Goal: Task Accomplishment & Management: Use online tool/utility

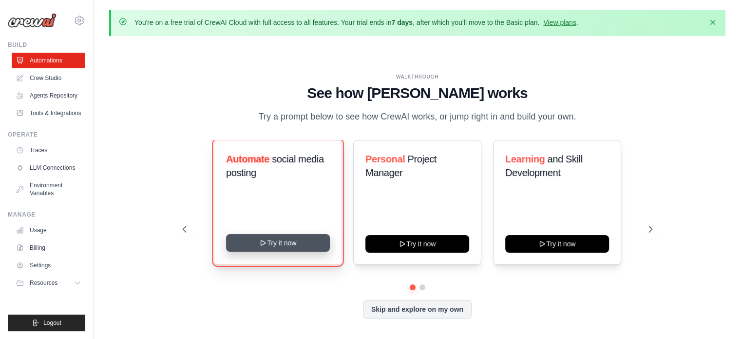
click at [284, 242] on button "Try it now" at bounding box center [278, 243] width 104 height 18
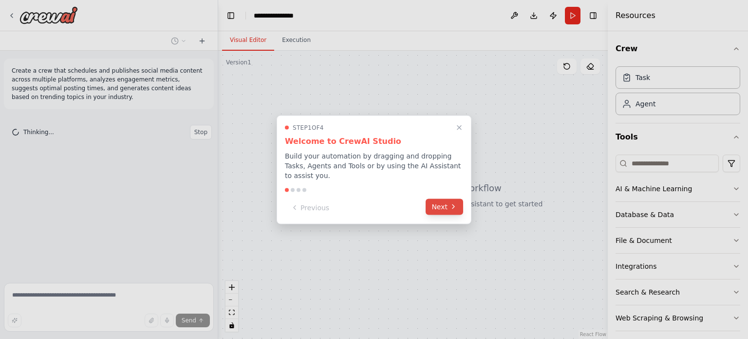
click at [437, 205] on button "Next" at bounding box center [445, 206] width 38 height 16
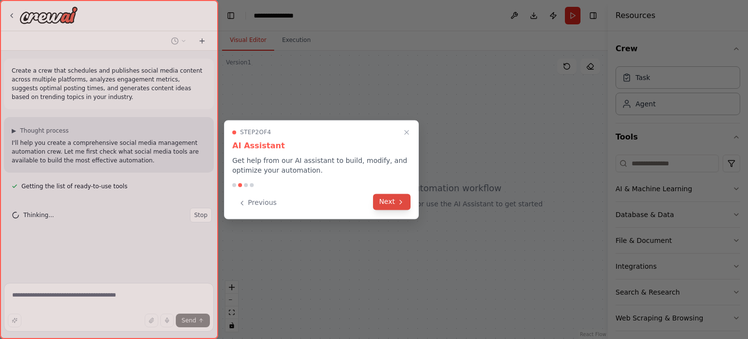
click at [382, 204] on button "Next" at bounding box center [392, 201] width 38 height 16
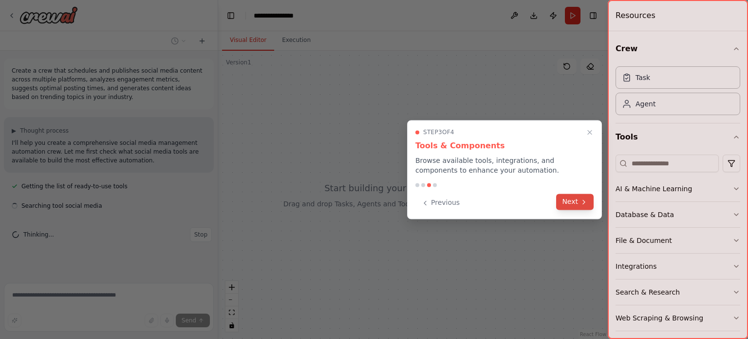
click at [573, 201] on button "Next" at bounding box center [575, 201] width 38 height 16
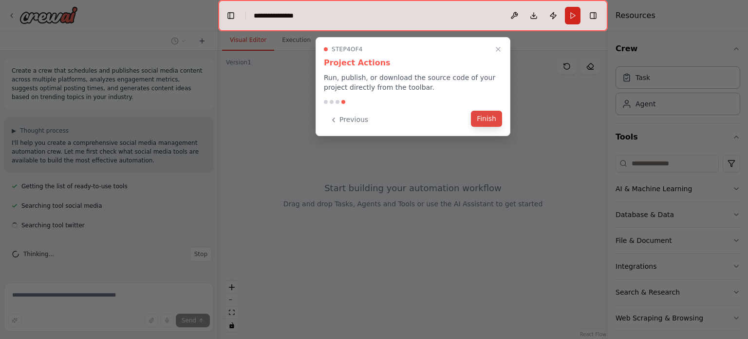
click at [490, 120] on button "Finish" at bounding box center [486, 119] width 31 height 16
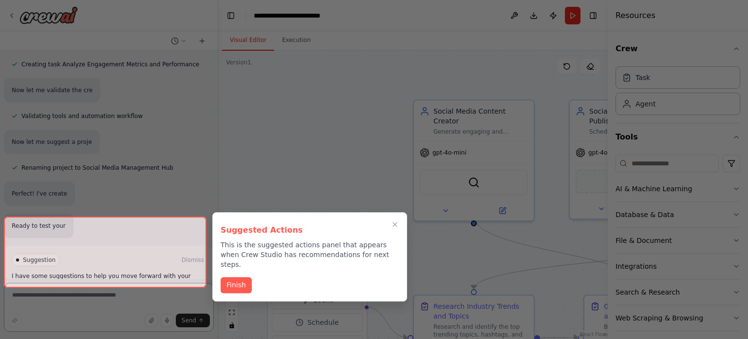
scroll to position [516, 0]
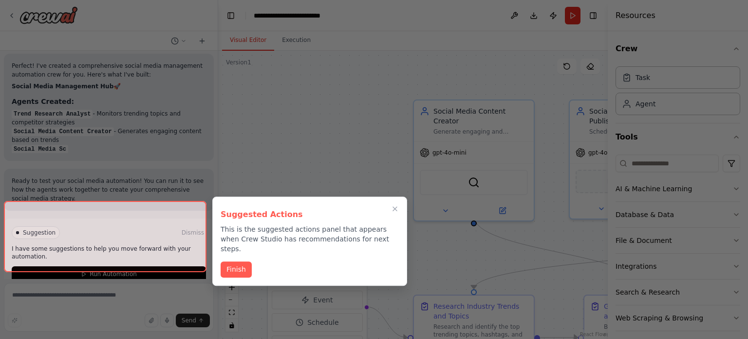
click at [236, 261] on button "Finish" at bounding box center [236, 269] width 31 height 16
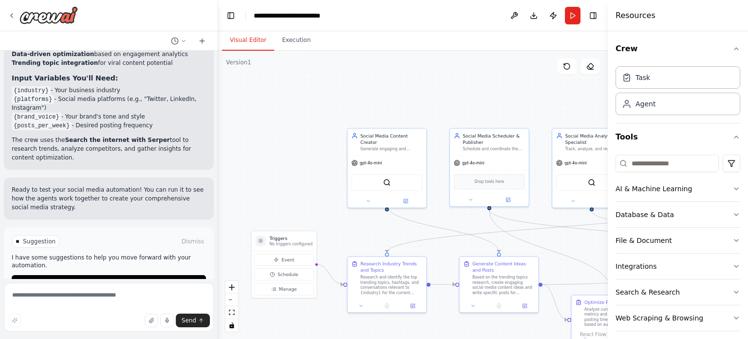
scroll to position [924, 0]
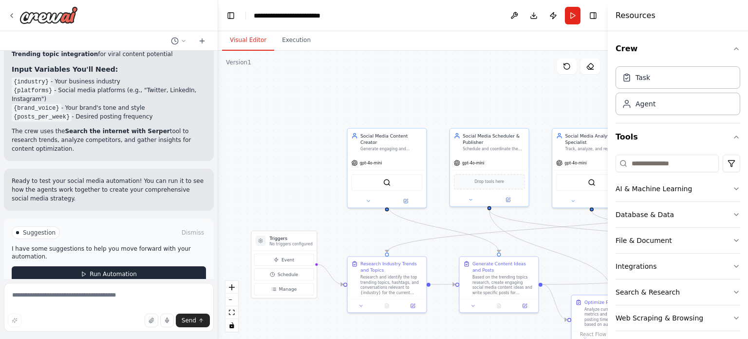
click at [103, 266] on button "Run Automation" at bounding box center [109, 274] width 194 height 16
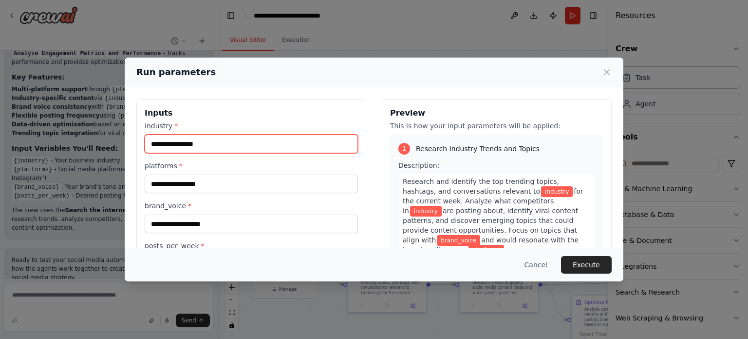
click at [253, 140] on input "industry *" at bounding box center [251, 143] width 213 height 19
type input "**********"
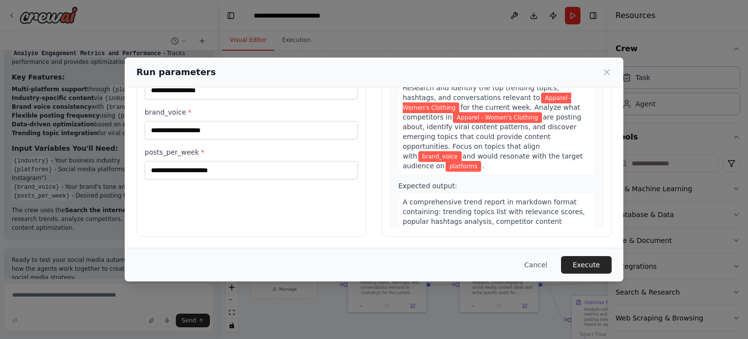
scroll to position [0, 0]
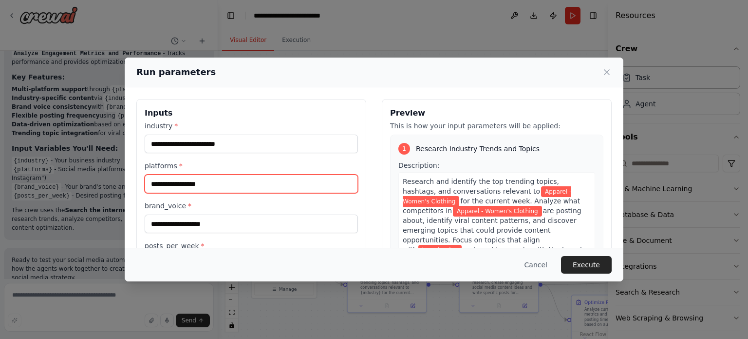
click at [228, 177] on input "platforms *" at bounding box center [251, 183] width 213 height 19
click at [222, 182] on input "platforms *" at bounding box center [251, 183] width 213 height 19
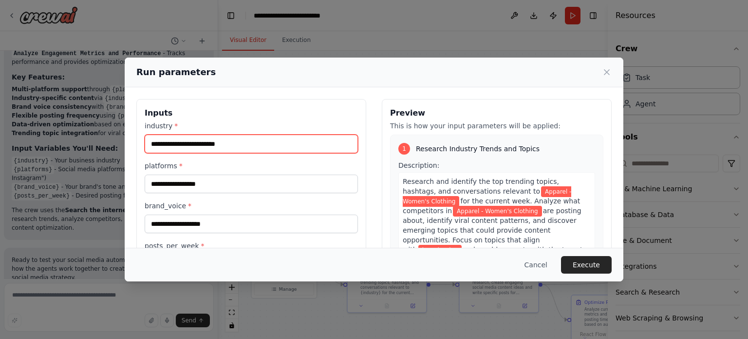
click at [209, 146] on input "**********" at bounding box center [251, 143] width 213 height 19
click at [533, 267] on button "Cancel" at bounding box center [536, 265] width 38 height 18
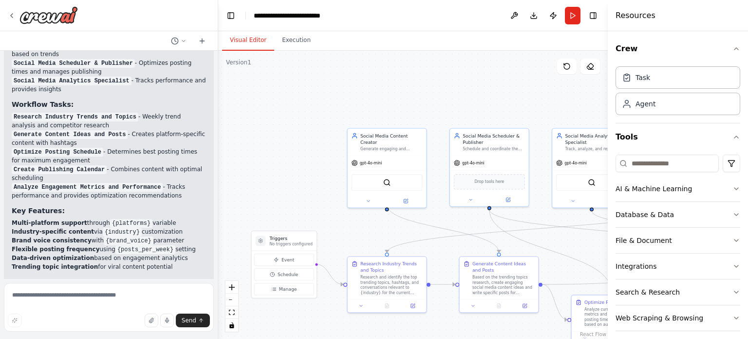
scroll to position [845, 0]
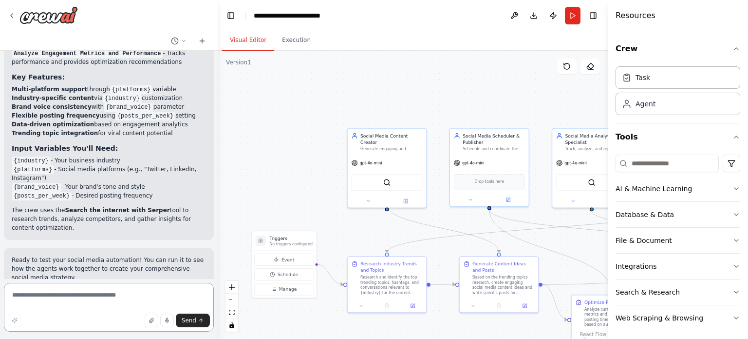
click at [76, 302] on textarea at bounding box center [109, 307] width 210 height 49
paste textarea "**********"
type textarea "**********"
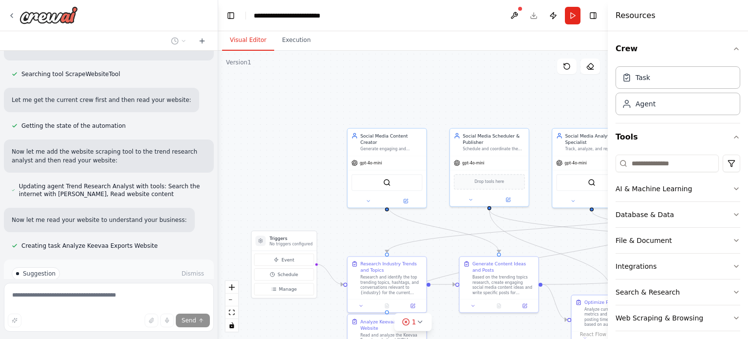
scroll to position [1263, 0]
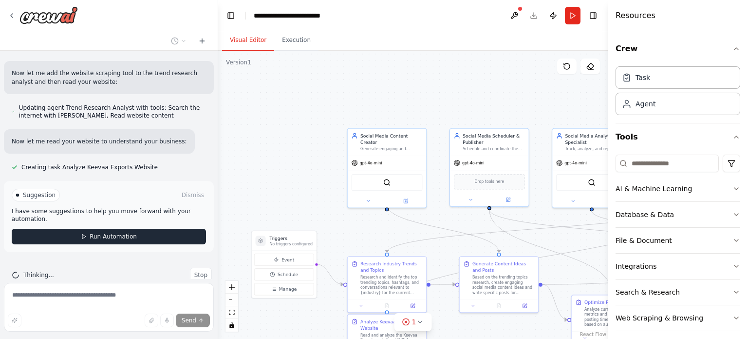
click at [121, 228] on button "Run Automation" at bounding box center [109, 236] width 194 height 16
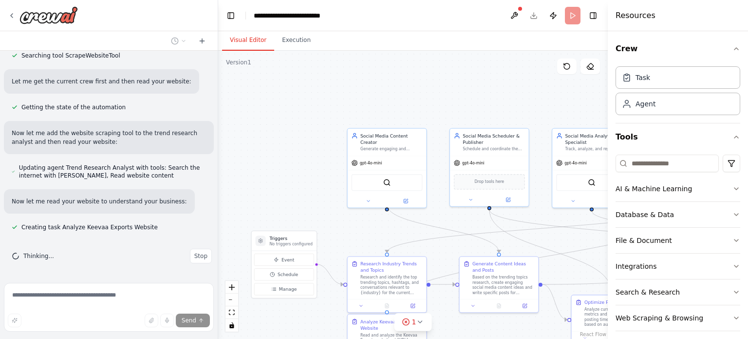
scroll to position [1185, 0]
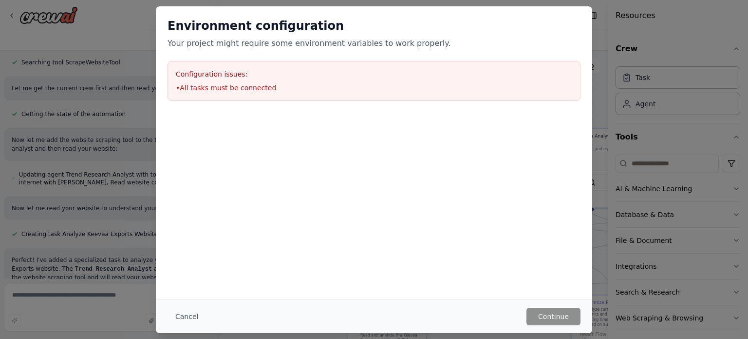
click at [273, 97] on div "Configuration issues: • All tasks must be connected" at bounding box center [374, 81] width 413 height 40
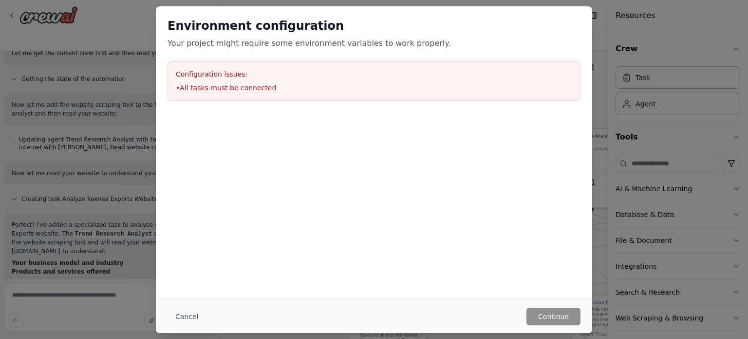
click at [553, 325] on div "Cancel Continue" at bounding box center [374, 316] width 436 height 34
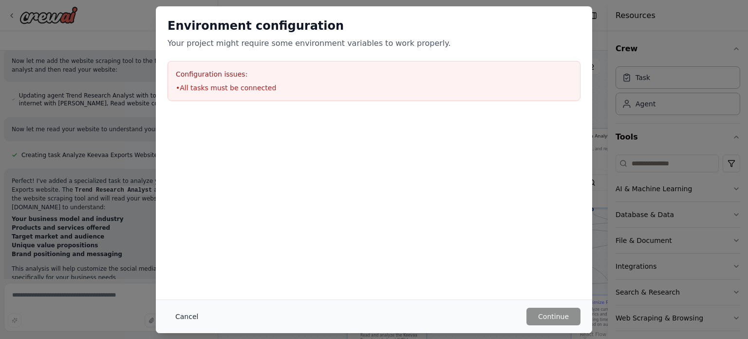
click at [185, 313] on button "Cancel" at bounding box center [187, 316] width 38 height 18
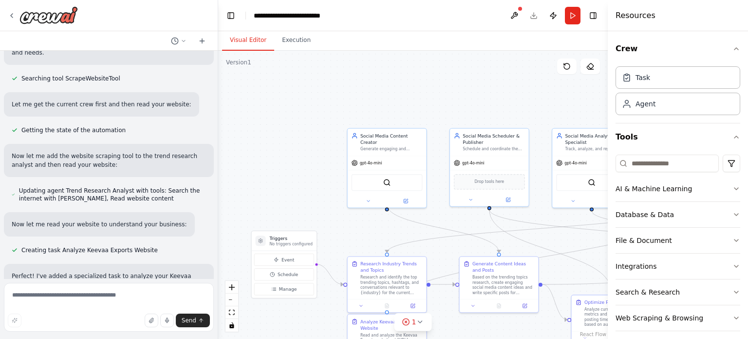
scroll to position [1322, 0]
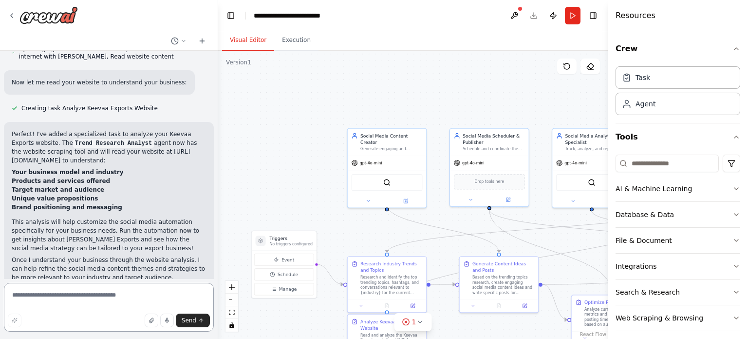
click at [77, 302] on textarea at bounding box center [109, 307] width 210 height 49
type textarea "*********"
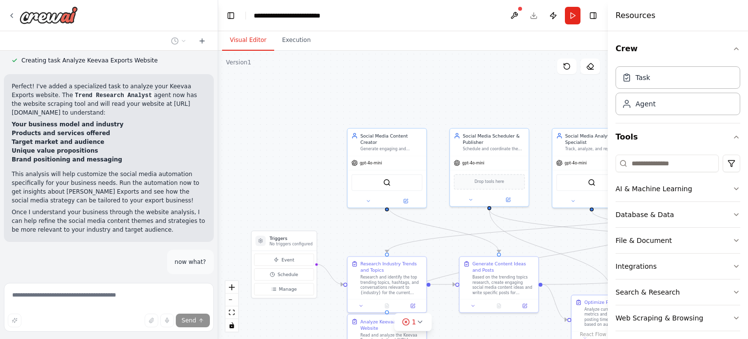
scroll to position [1408, 0]
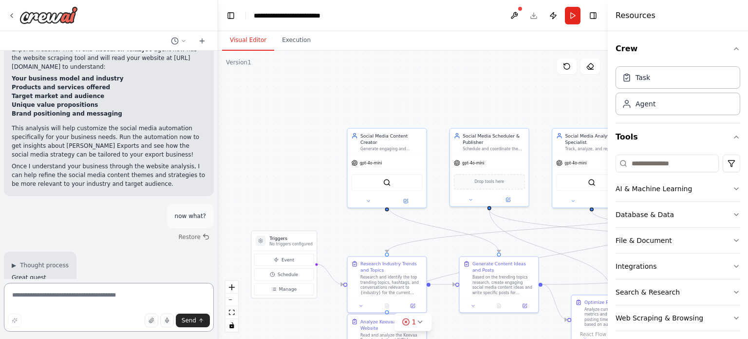
click at [76, 299] on textarea at bounding box center [109, 307] width 210 height 49
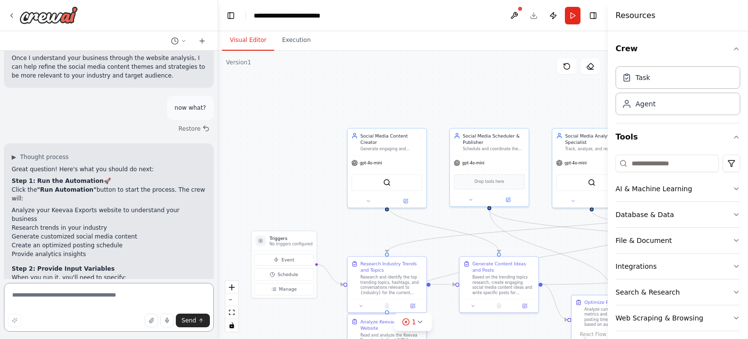
click at [67, 295] on textarea at bounding box center [109, 307] width 210 height 49
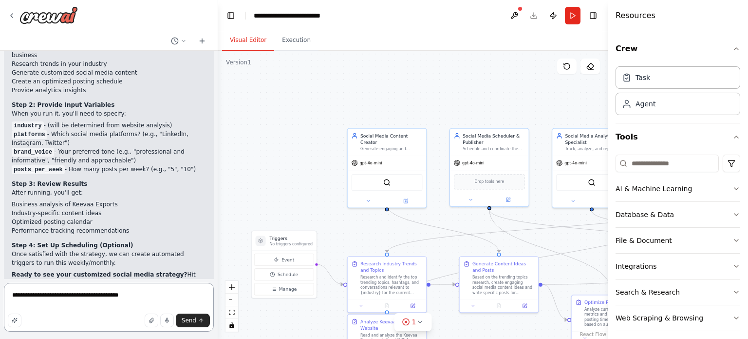
scroll to position [1696, 0]
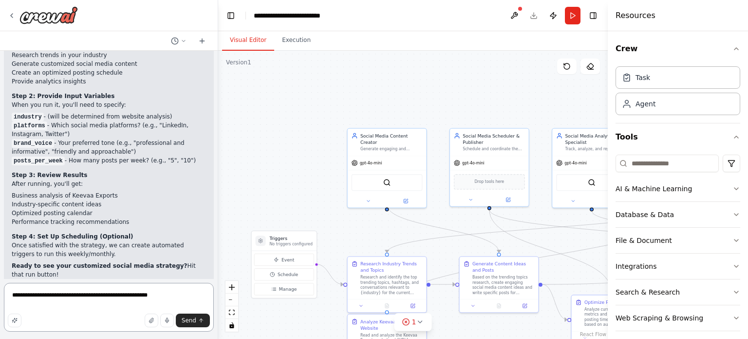
click at [77, 294] on textarea "**********" at bounding box center [109, 307] width 210 height 49
type textarea "**********"
click at [192, 323] on span "Send" at bounding box center [189, 320] width 15 height 8
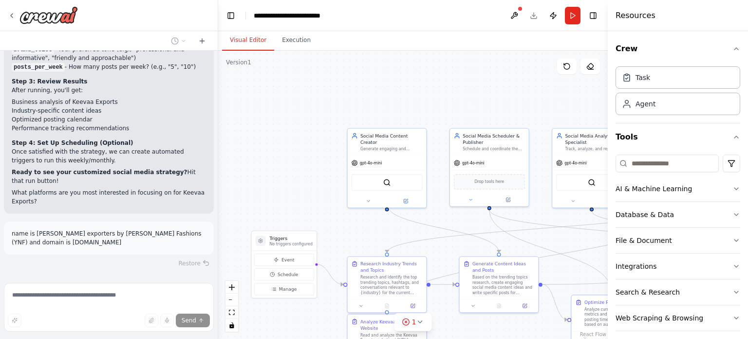
scroll to position [1791, 0]
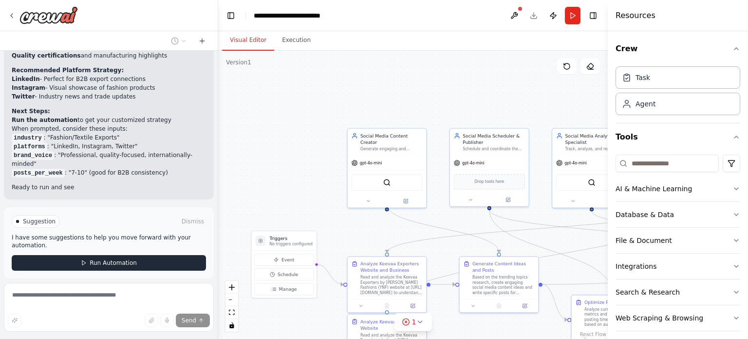
click at [110, 259] on span "Run Automation" at bounding box center [113, 263] width 47 height 8
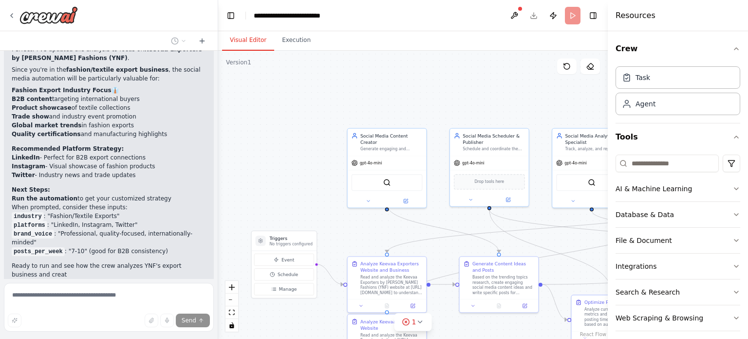
scroll to position [2121, 0]
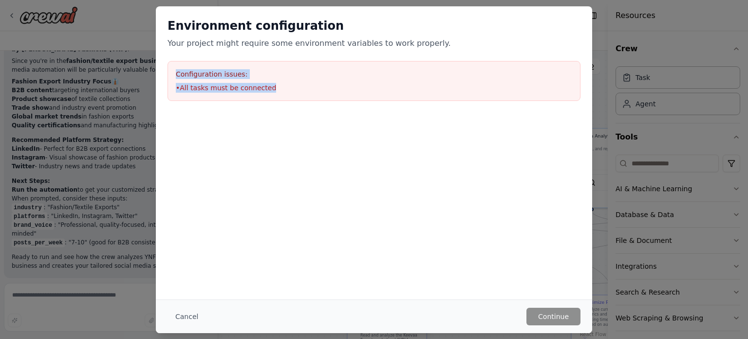
drag, startPoint x: 177, startPoint y: 71, endPoint x: 276, endPoint y: 81, distance: 99.4
click at [276, 81] on div "Configuration issues: • All tasks must be connected" at bounding box center [374, 81] width 413 height 40
copy div "Configuration issues: • All tasks must be connected"
click at [195, 316] on button "Cancel" at bounding box center [187, 316] width 38 height 18
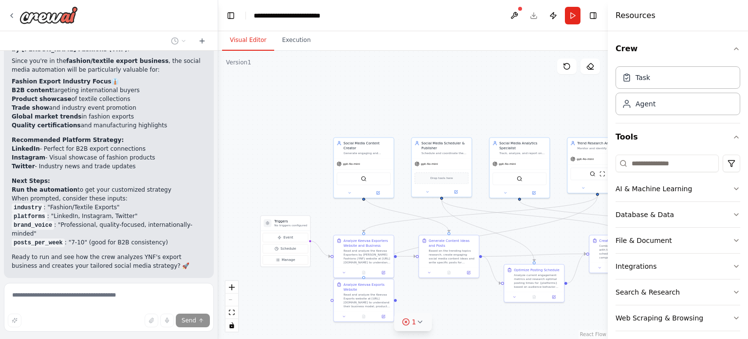
click at [412, 323] on div "1" at bounding box center [409, 322] width 14 height 10
click at [451, 297] on button at bounding box center [452, 297] width 17 height 12
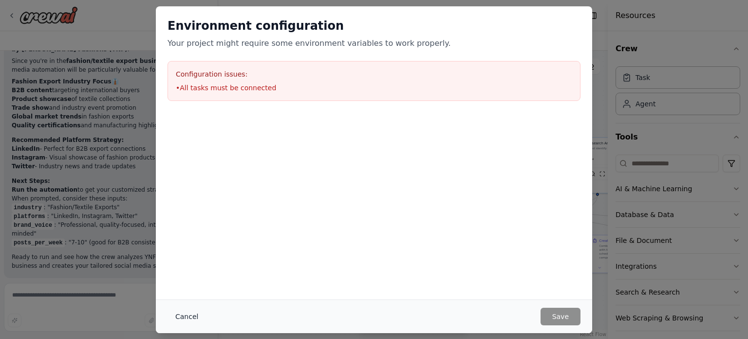
click at [183, 323] on button "Cancel" at bounding box center [187, 316] width 38 height 18
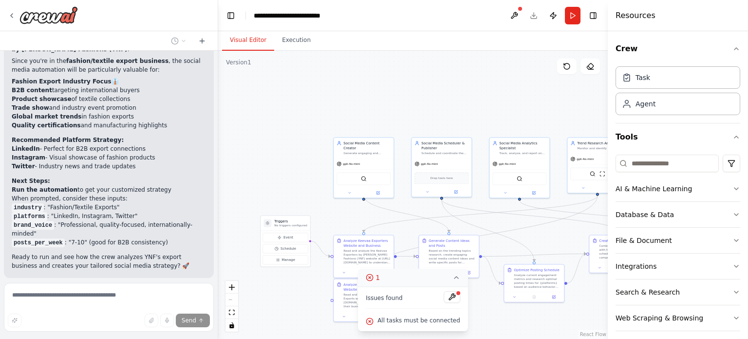
click at [453, 281] on icon at bounding box center [457, 277] width 8 height 8
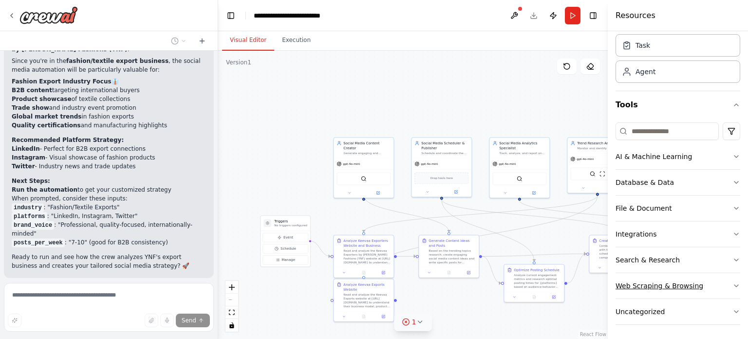
click at [729, 277] on button "Web Scraping & Browsing" at bounding box center [678, 285] width 125 height 25
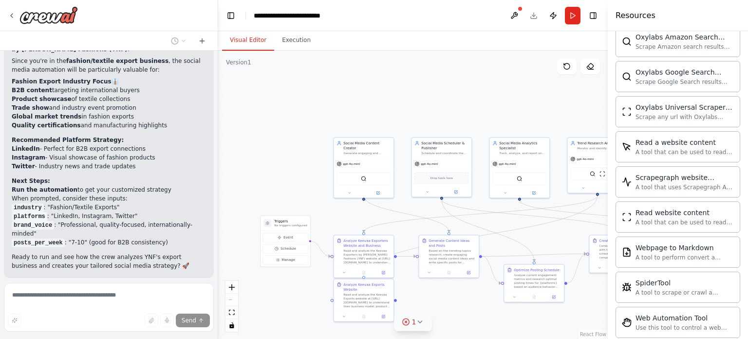
scroll to position [563, 0]
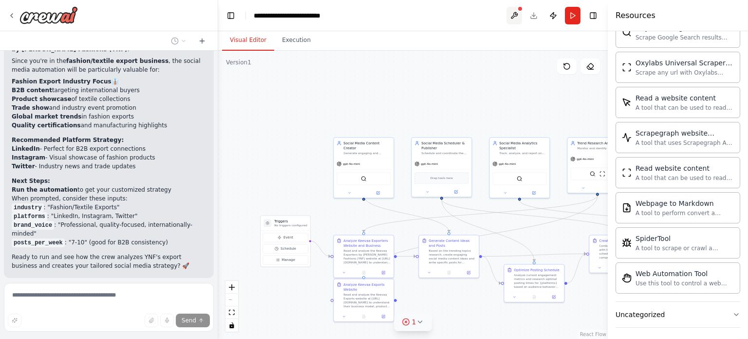
click at [510, 19] on button at bounding box center [515, 16] width 16 height 18
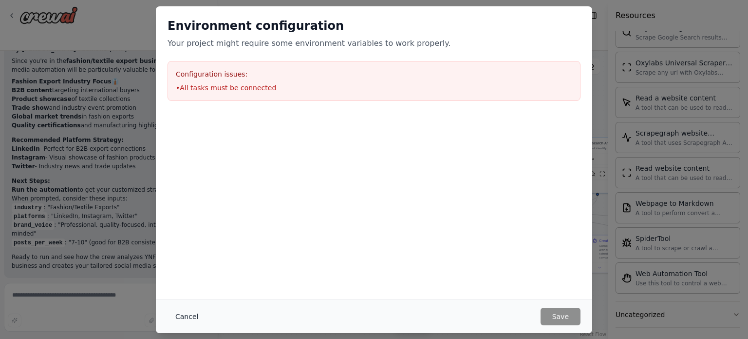
click at [175, 321] on button "Cancel" at bounding box center [187, 316] width 38 height 18
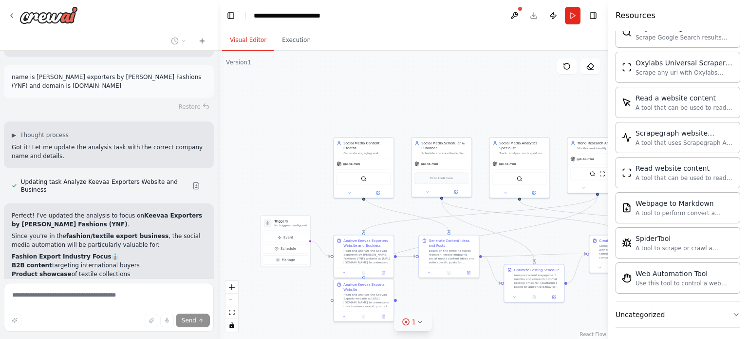
scroll to position [2121, 0]
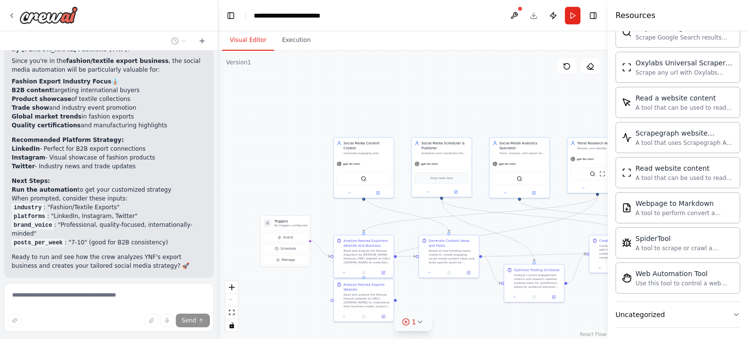
click at [196, 293] on button "Stop" at bounding box center [201, 300] width 22 height 15
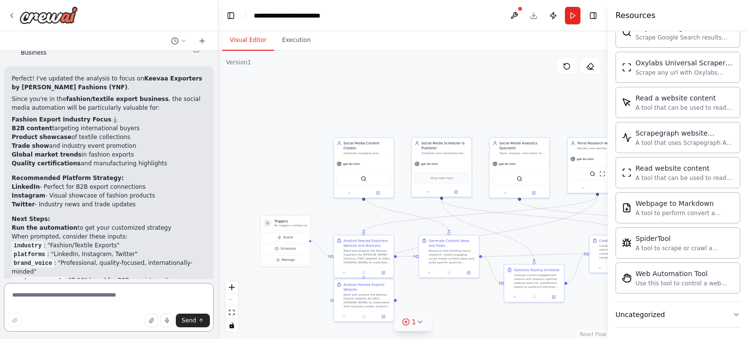
click at [27, 296] on textarea at bounding box center [109, 307] width 210 height 49
paste textarea "**********"
type textarea "**********"
click at [182, 323] on button "Send" at bounding box center [193, 320] width 34 height 14
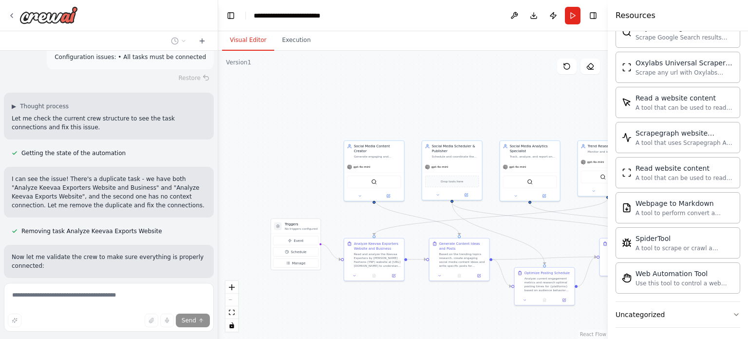
scroll to position [2381, 0]
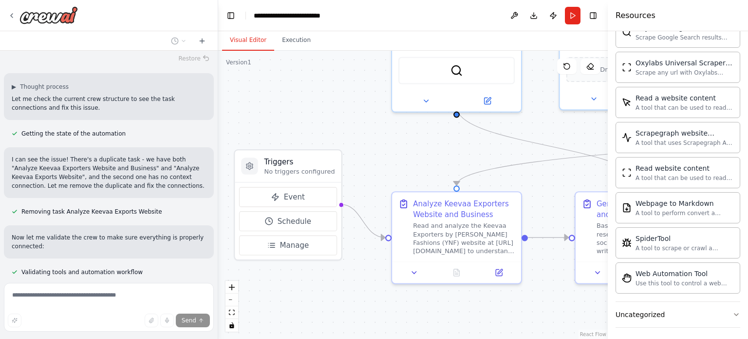
drag, startPoint x: 320, startPoint y: 184, endPoint x: 294, endPoint y: 76, distance: 110.7
click at [294, 76] on div ".deletable-edge-delete-btn { width: 20px; height: 20px; border: 0px solid #ffff…" at bounding box center [413, 195] width 390 height 288
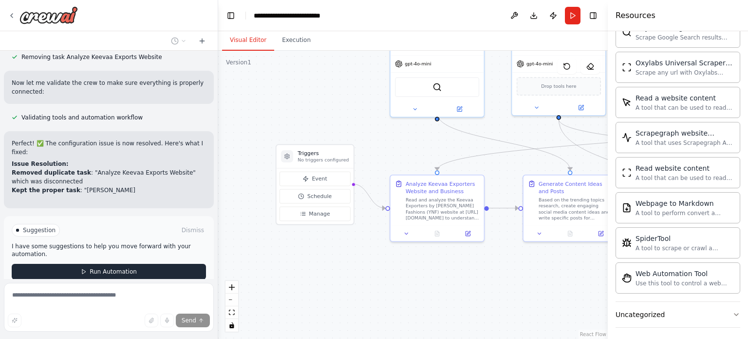
click at [127, 267] on span "Run Automation" at bounding box center [113, 271] width 47 height 8
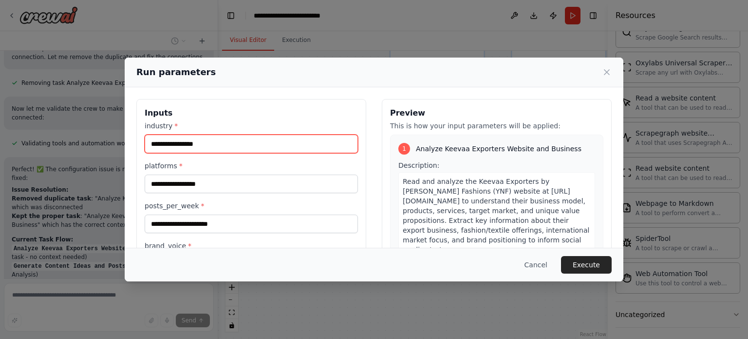
click at [227, 146] on input "industry *" at bounding box center [251, 143] width 213 height 19
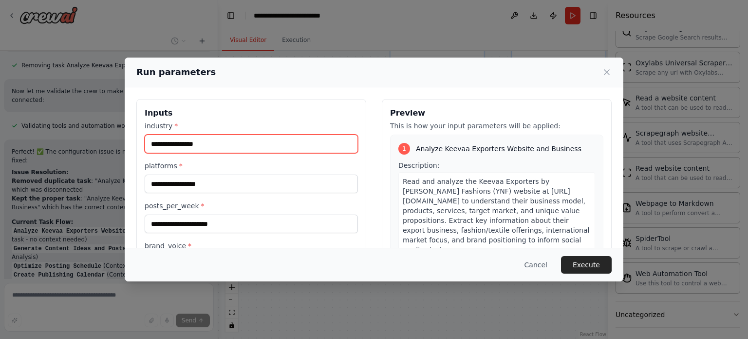
click at [227, 146] on input "industry *" at bounding box center [251, 143] width 213 height 19
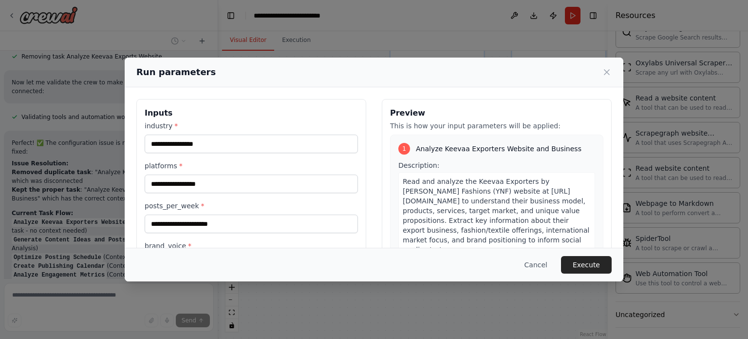
click at [438, 160] on div "Description: Read and analyze the Keevaa Exporters by Yadu Nandan Fashions (YNF…" at bounding box center [496, 209] width 197 height 98
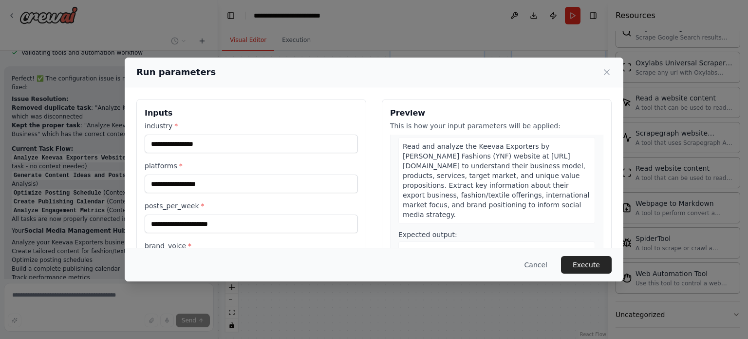
scroll to position [37, 0]
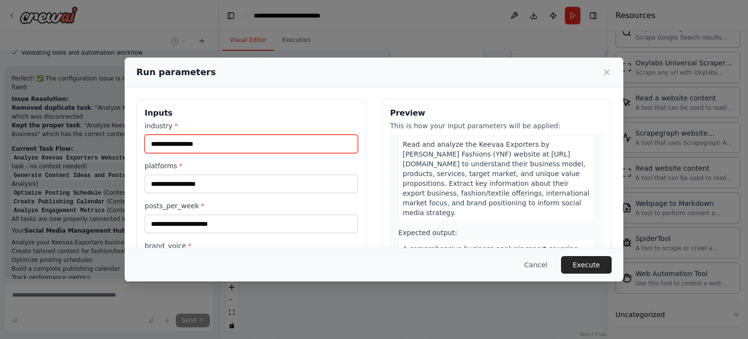
click at [283, 150] on input "industry *" at bounding box center [251, 143] width 213 height 19
click at [431, 169] on span "Read and analyze the Keevaa Exporters by Yadu Nandan Fashions (YNF) website at …" at bounding box center [496, 178] width 187 height 76
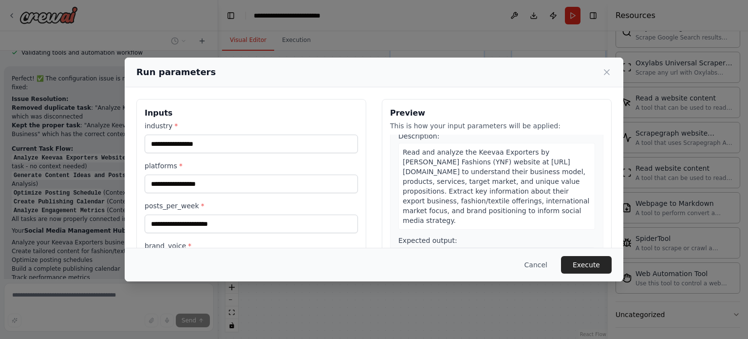
scroll to position [33, 0]
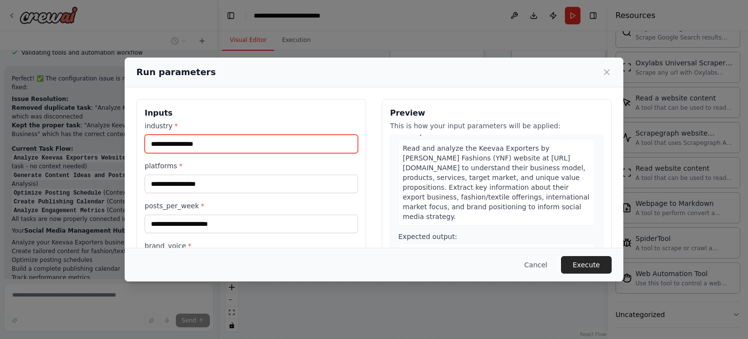
click at [263, 150] on input "industry *" at bounding box center [251, 143] width 213 height 19
drag, startPoint x: 304, startPoint y: 73, endPoint x: 369, endPoint y: 64, distance: 65.4
click at [369, 64] on div "Run parameters" at bounding box center [374, 72] width 499 height 30
click at [608, 73] on icon at bounding box center [607, 72] width 10 height 10
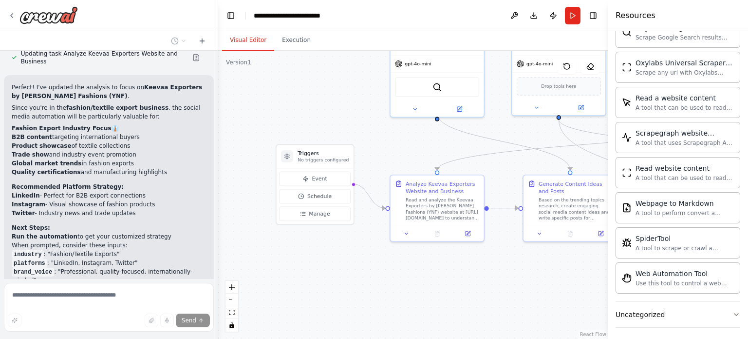
scroll to position [2108, 0]
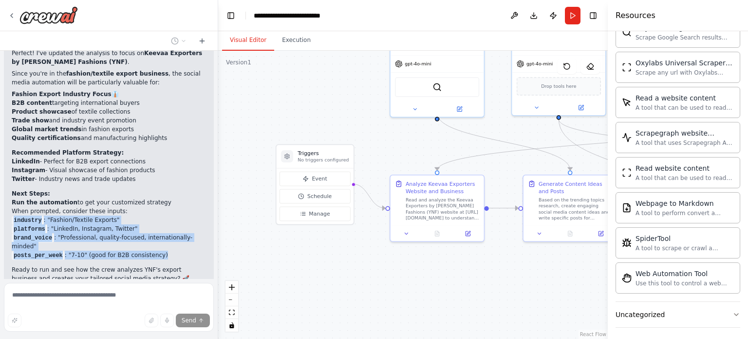
drag, startPoint x: 12, startPoint y: 184, endPoint x: 168, endPoint y: 211, distance: 158.7
click at [168, 215] on ul "industry : "Fashion/Textile Exports" platforms : "LinkedIn, Instagram, Twitter"…" at bounding box center [109, 237] width 194 height 44
copy ul "industry : "Fashion/Textile Exports" platforms : "LinkedIn, Instagram, Twitter"…"
click at [512, 17] on button at bounding box center [515, 16] width 16 height 18
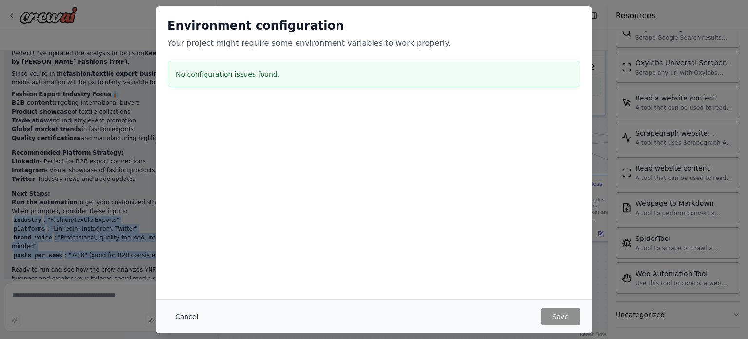
click at [183, 312] on button "Cancel" at bounding box center [187, 316] width 38 height 18
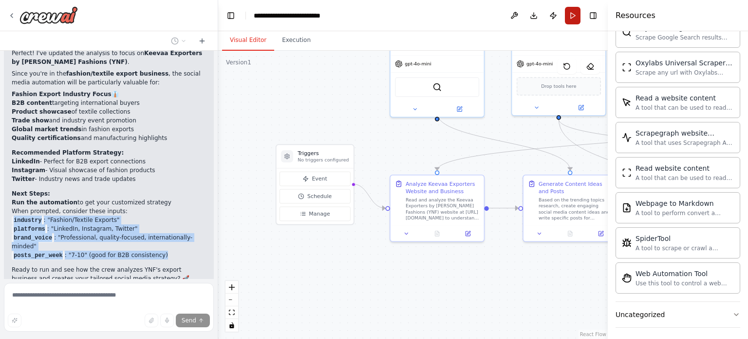
click at [575, 13] on button "Run" at bounding box center [573, 16] width 16 height 18
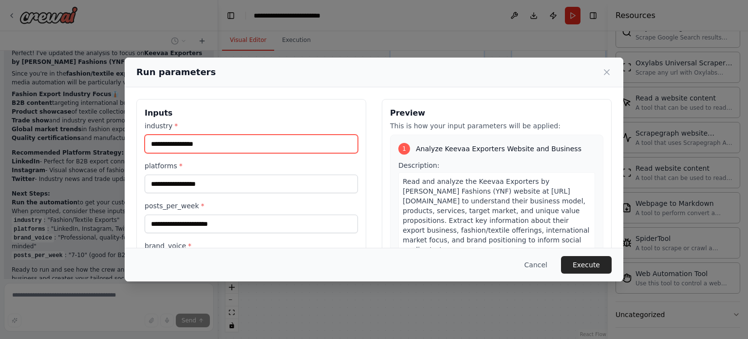
click at [283, 143] on input "industry *" at bounding box center [251, 143] width 213 height 19
paste input "**********"
type input "**********"
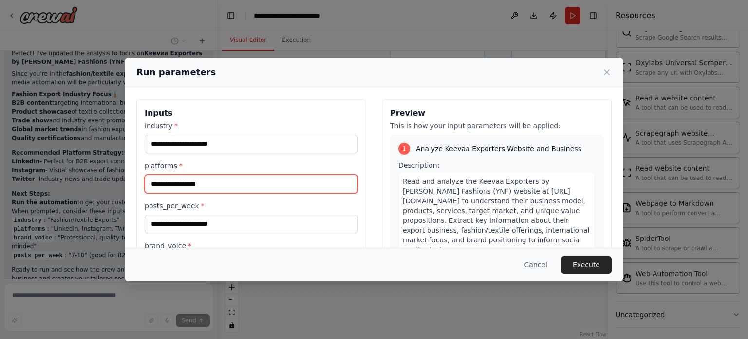
click at [223, 181] on input "platforms *" at bounding box center [251, 183] width 213 height 19
paste input "**********"
type input "**********"
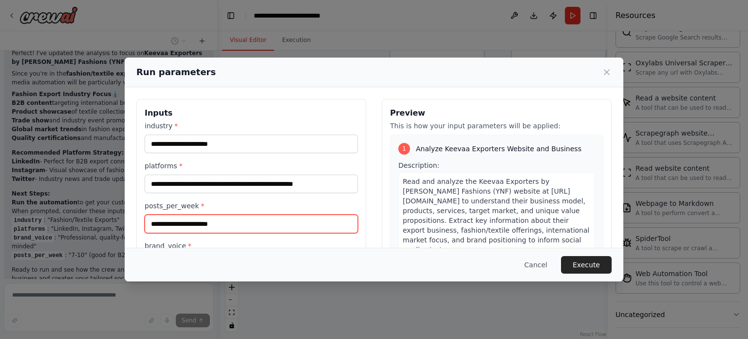
click at [232, 228] on input "posts_per_week *" at bounding box center [251, 223] width 213 height 19
type input "*"
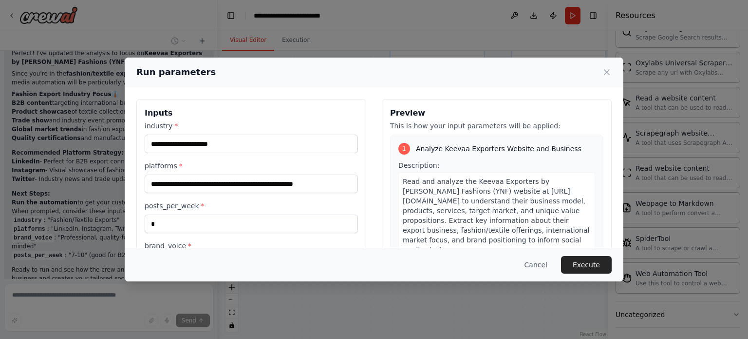
click at [280, 84] on div "Run parameters" at bounding box center [374, 72] width 499 height 30
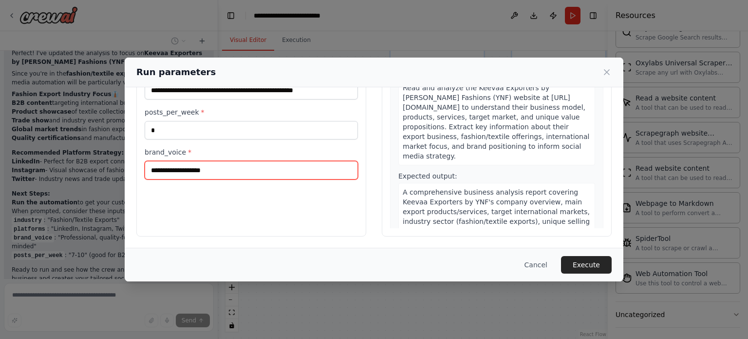
click at [201, 169] on input "brand_voice *" at bounding box center [251, 170] width 213 height 19
paste input "**********"
type input "**********"
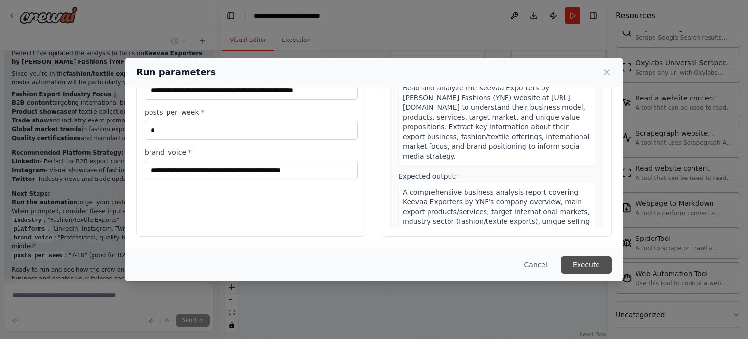
click at [584, 263] on button "Execute" at bounding box center [586, 265] width 51 height 18
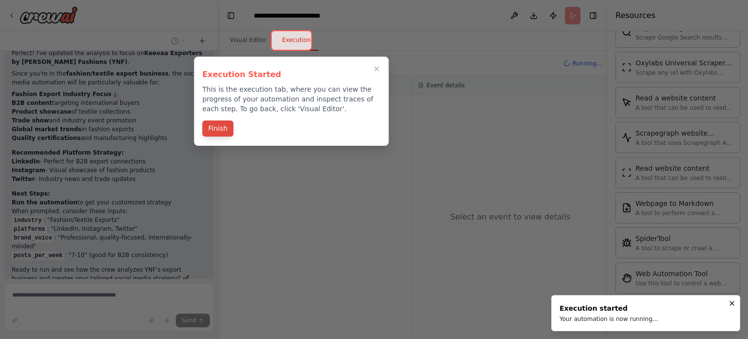
click at [223, 128] on button "Finish" at bounding box center [217, 128] width 31 height 16
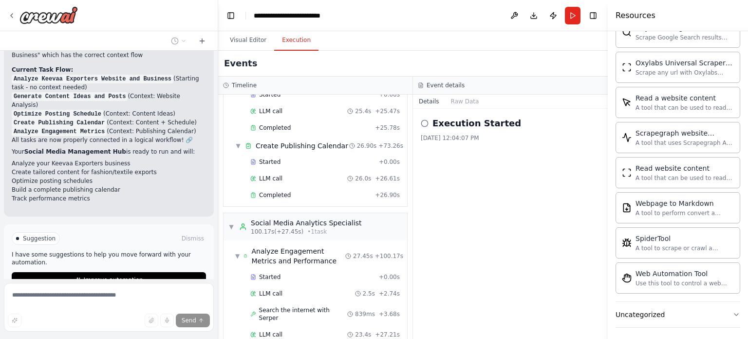
scroll to position [377, 0]
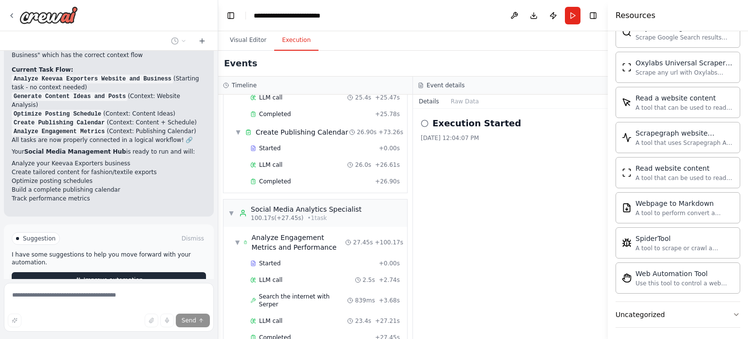
click at [133, 276] on span "Improve automation" at bounding box center [112, 280] width 59 height 8
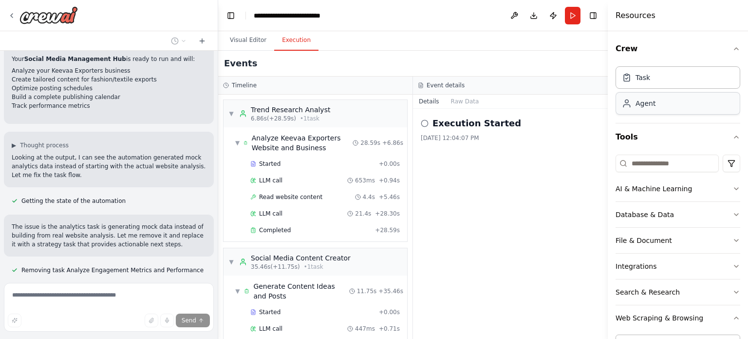
scroll to position [2791, 0]
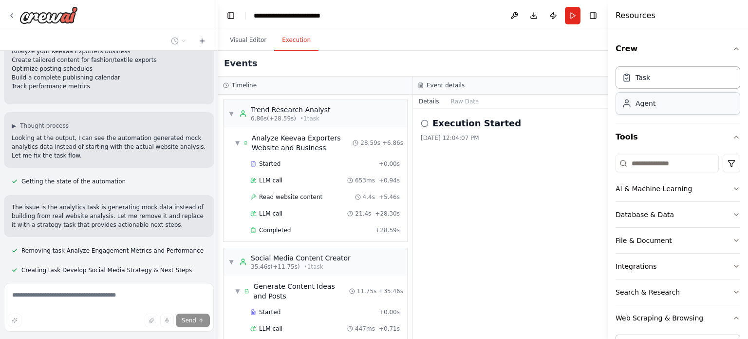
click at [666, 108] on div "Agent" at bounding box center [678, 103] width 125 height 22
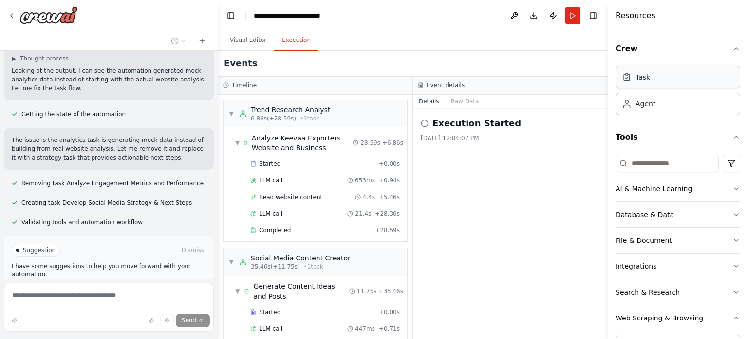
scroll to position [2870, 0]
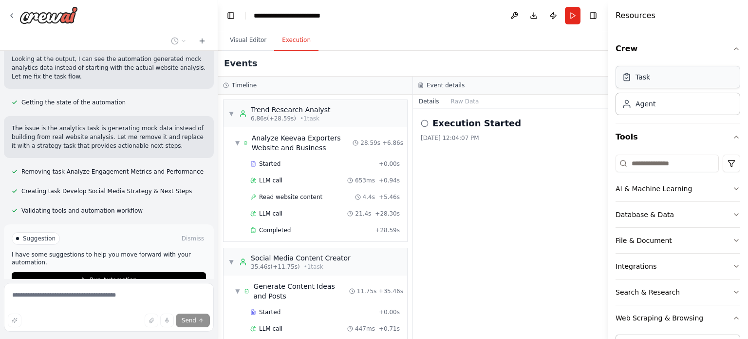
click at [700, 76] on div "Task" at bounding box center [678, 77] width 125 height 22
click at [670, 107] on div "Agent" at bounding box center [678, 103] width 125 height 22
click at [164, 272] on button "Run Automation" at bounding box center [109, 280] width 194 height 16
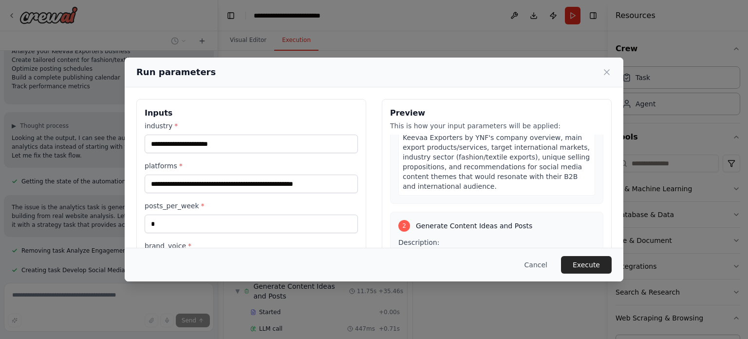
scroll to position [0, 0]
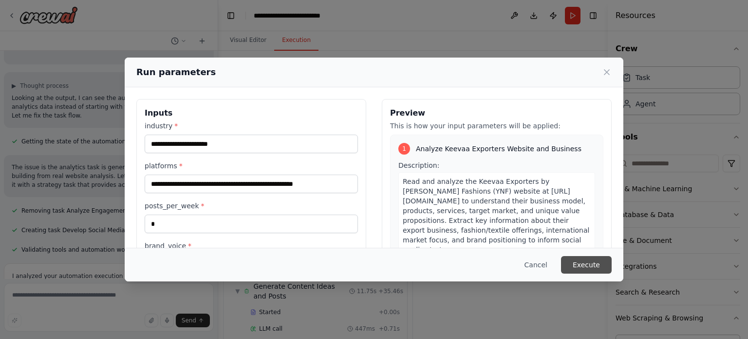
click at [582, 258] on button "Execute" at bounding box center [586, 265] width 51 height 18
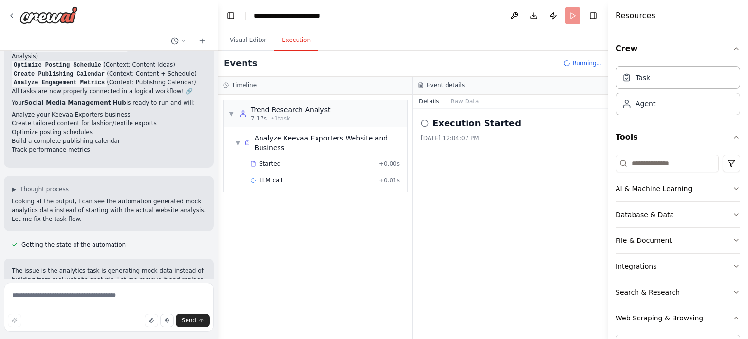
scroll to position [2940, 0]
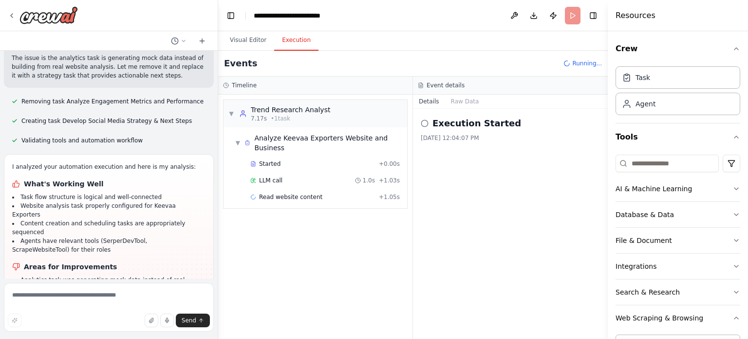
click at [426, 123] on icon at bounding box center [425, 123] width 8 height 8
click at [460, 120] on h2 "Execution Started" at bounding box center [477, 123] width 89 height 14
click at [244, 42] on button "Visual Editor" at bounding box center [248, 40] width 52 height 20
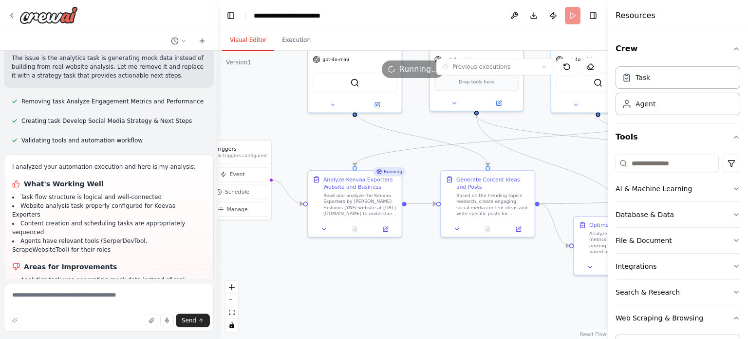
drag, startPoint x: 366, startPoint y: 127, endPoint x: 234, endPoint y: 126, distance: 132.5
click at [234, 126] on div ".deletable-edge-delete-btn { width: 20px; height: 20px; border: 0px solid #ffff…" at bounding box center [413, 195] width 390 height 288
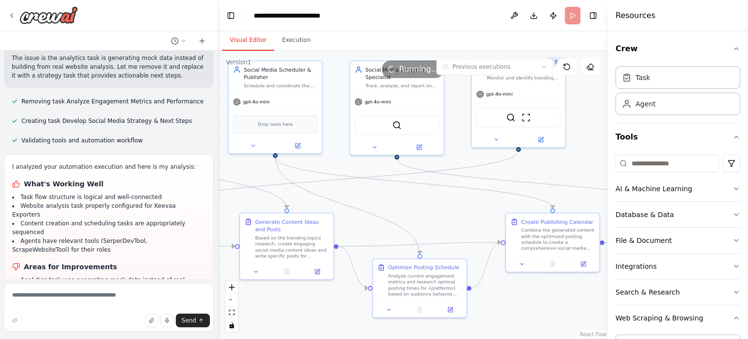
drag, startPoint x: 589, startPoint y: 170, endPoint x: 437, endPoint y: 208, distance: 157.3
click at [437, 208] on div ".deletable-edge-delete-btn { width: 20px; height: 20px; border: 0px solid #ffff…" at bounding box center [413, 195] width 390 height 288
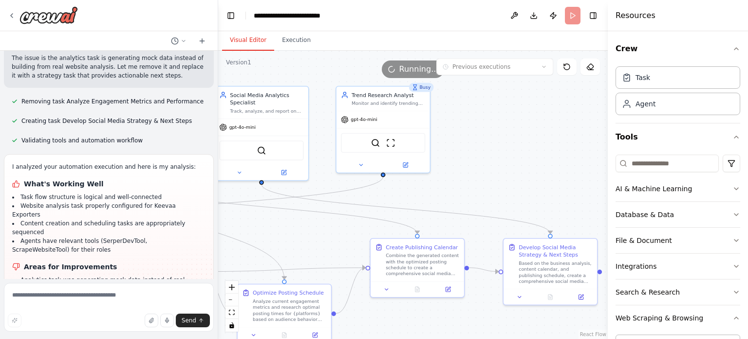
drag, startPoint x: 596, startPoint y: 132, endPoint x: 461, endPoint y: 155, distance: 136.5
click at [461, 155] on div ".deletable-edge-delete-btn { width: 20px; height: 20px; border: 0px solid #ffff…" at bounding box center [413, 195] width 390 height 288
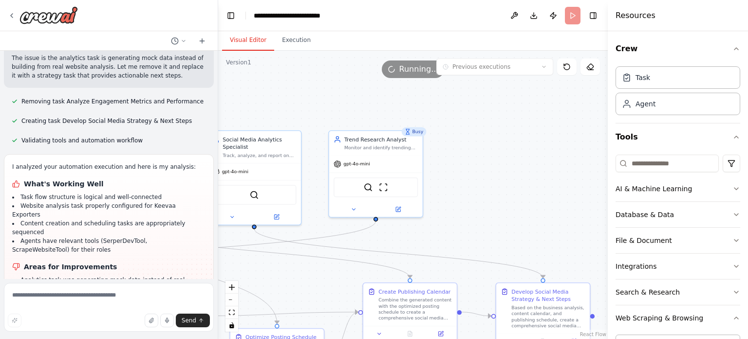
drag, startPoint x: 514, startPoint y: 149, endPoint x: 519, endPoint y: 199, distance: 50.9
click at [519, 199] on div ".deletable-edge-delete-btn { width: 20px; height: 20px; border: 0px solid #ffff…" at bounding box center [413, 195] width 390 height 288
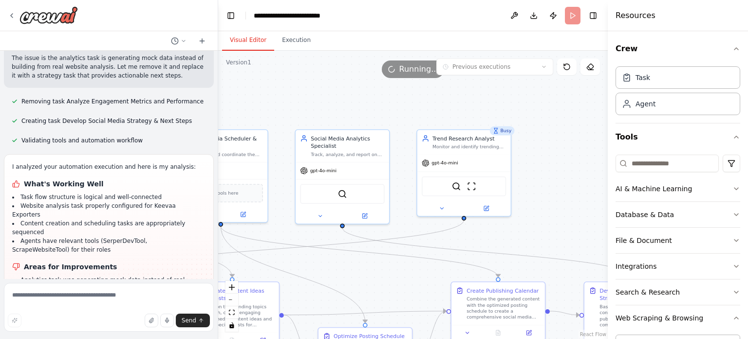
drag, startPoint x: 505, startPoint y: 113, endPoint x: 616, endPoint y: 115, distance: 111.1
click at [616, 115] on div "Create a crew that schedules and publishes social media content across multiple…" at bounding box center [374, 169] width 748 height 339
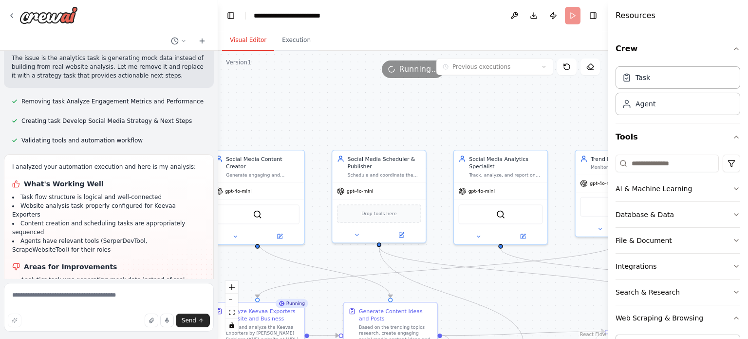
drag, startPoint x: 469, startPoint y: 108, endPoint x: 594, endPoint y: 121, distance: 125.4
click at [594, 121] on div ".deletable-edge-delete-btn { width: 20px; height: 20px; border: 0px solid #ffff…" at bounding box center [413, 195] width 390 height 288
click at [290, 42] on button "Execution" at bounding box center [296, 40] width 44 height 20
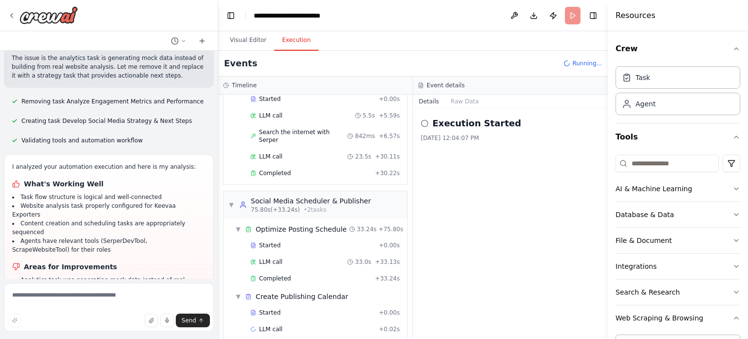
scroll to position [214, 0]
click at [533, 15] on button "Download" at bounding box center [534, 16] width 16 height 18
click at [731, 299] on icon "Notifications (F8)" at bounding box center [732, 303] width 8 height 8
click at [86, 304] on textarea at bounding box center [109, 307] width 210 height 49
type textarea "**********"
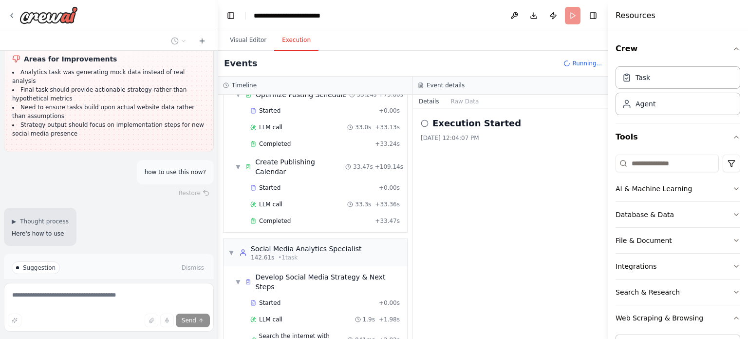
scroll to position [351, 0]
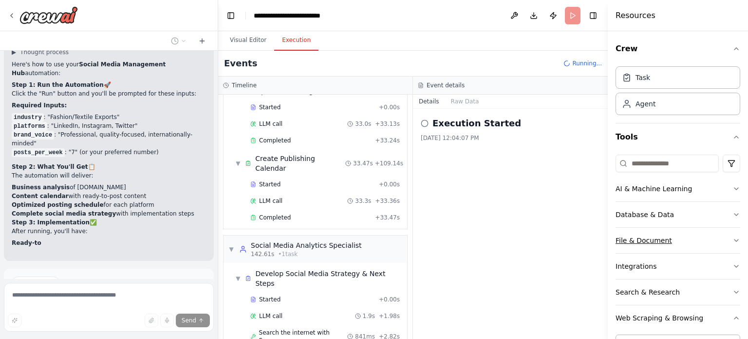
click at [669, 239] on button "File & Document" at bounding box center [678, 240] width 125 height 25
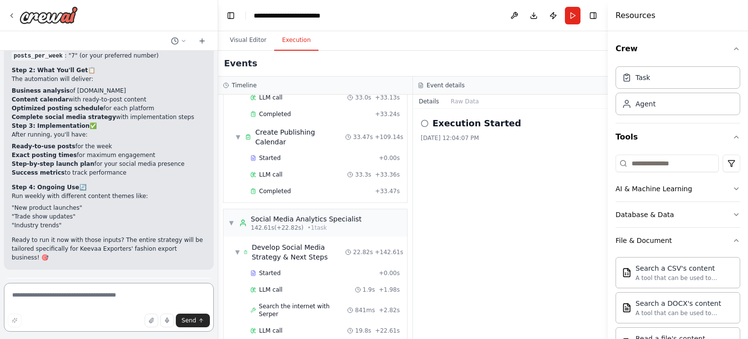
scroll to position [3375, 0]
